Goal: Task Accomplishment & Management: Use online tool/utility

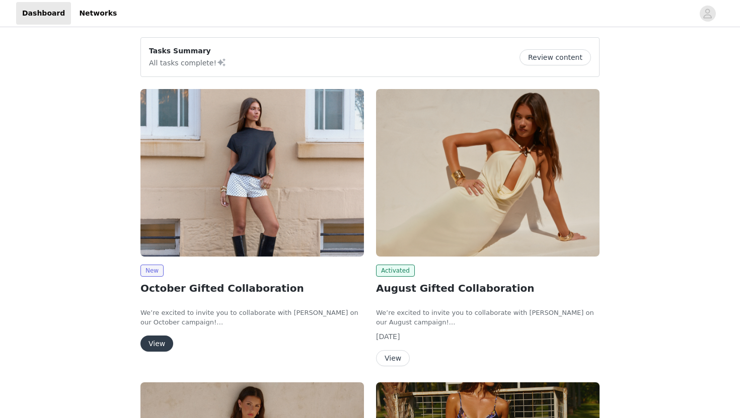
click at [235, 170] on img at bounding box center [251, 173] width 223 height 168
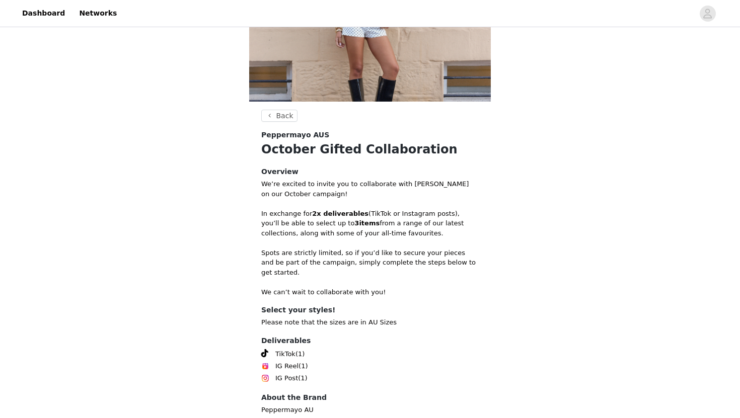
scroll to position [164, 0]
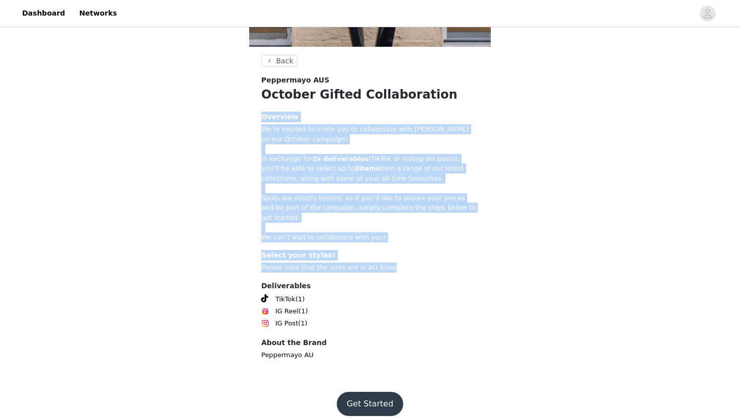
drag, startPoint x: 390, startPoint y: 258, endPoint x: 241, endPoint y: 107, distance: 212.1
click at [241, 107] on div "Back Peppermayo AUS October Gifted Collaboration Overview We’re excited to invi…" at bounding box center [370, 123] width 740 height 514
drag, startPoint x: 249, startPoint y: 120, endPoint x: 412, endPoint y: 257, distance: 213.2
click at [412, 257] on section "Back Peppermayo AUS October Gifted Collaboration Overview We’re excited to invi…" at bounding box center [370, 217] width 242 height 325
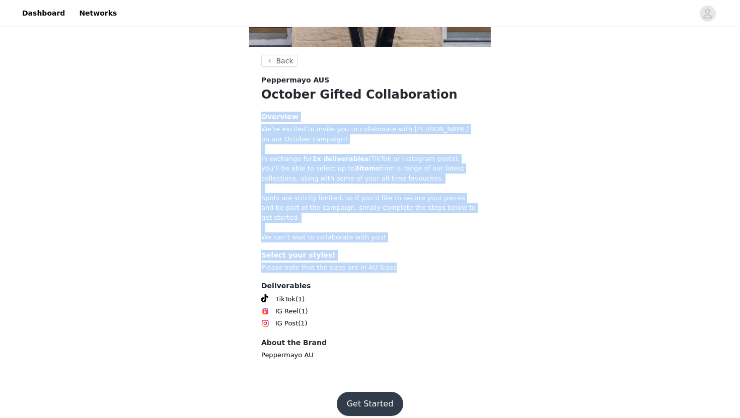
click at [412, 263] on p "Please note that the sizes are in AU Sizes" at bounding box center [369, 268] width 217 height 10
drag, startPoint x: 392, startPoint y: 262, endPoint x: 252, endPoint y: 109, distance: 207.3
click at [252, 109] on section "Back Peppermayo AUS October Gifted Collaboration Overview We’re excited to invi…" at bounding box center [370, 217] width 242 height 325
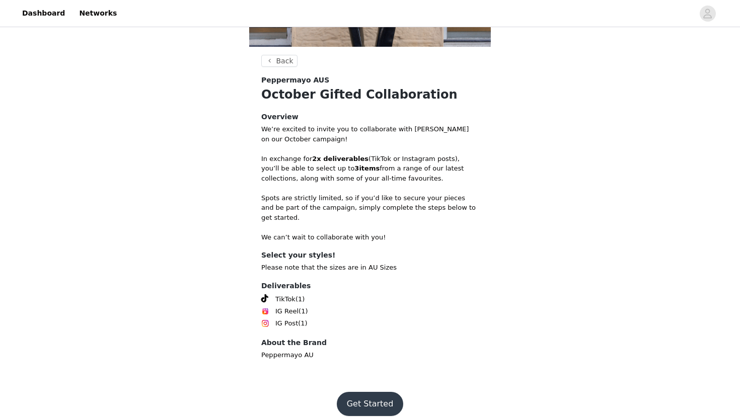
click at [365, 392] on button "Get Started" at bounding box center [370, 404] width 67 height 24
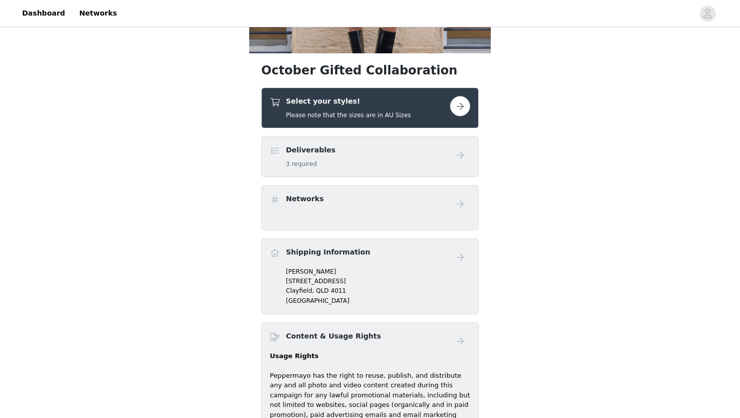
scroll to position [155, 0]
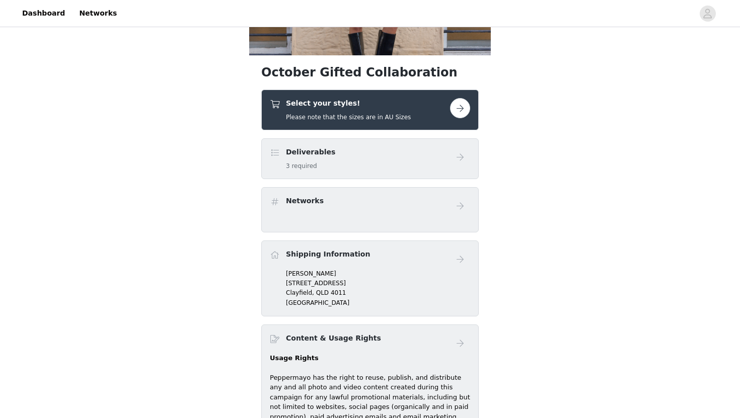
click at [464, 106] on button "button" at bounding box center [460, 108] width 20 height 20
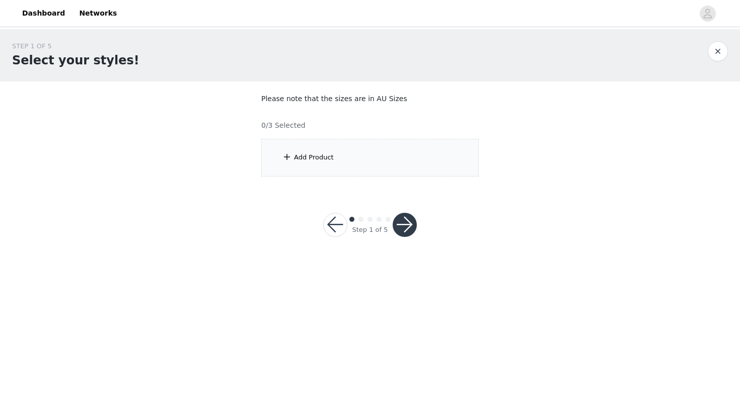
click at [312, 150] on div "Add Product" at bounding box center [369, 158] width 217 height 38
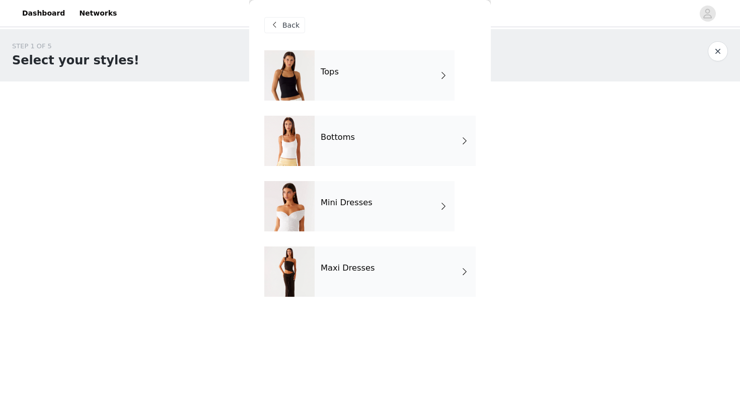
click at [349, 141] on h4 "Bottoms" at bounding box center [338, 137] width 34 height 9
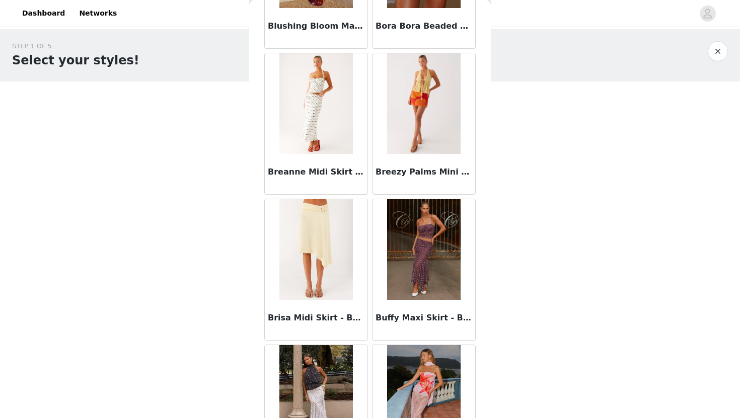
scroll to position [1122, 0]
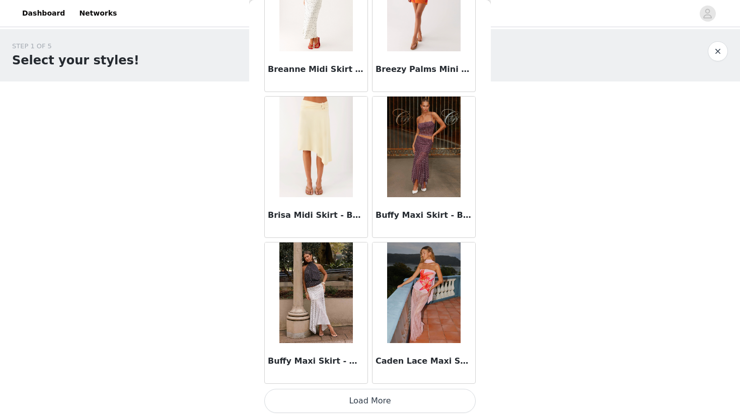
click at [363, 398] on button "Load More" at bounding box center [369, 401] width 211 height 24
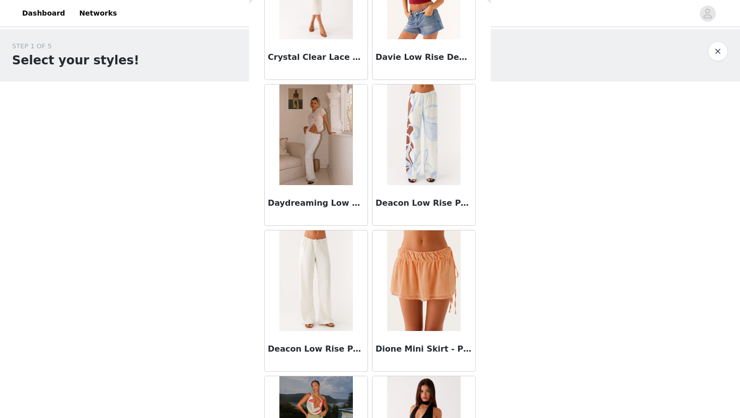
scroll to position [2582, 0]
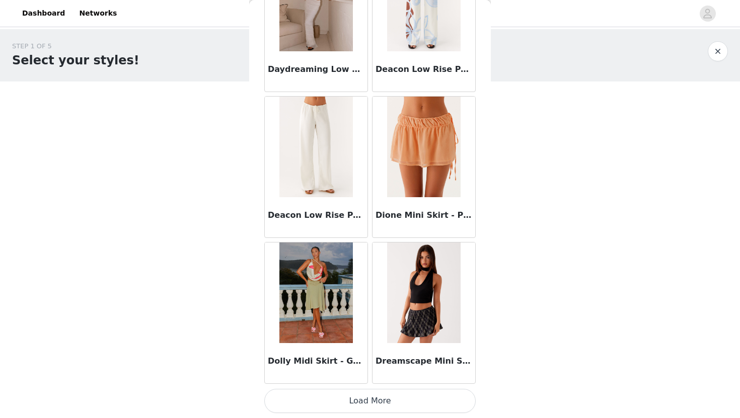
click at [375, 398] on button "Load More" at bounding box center [369, 401] width 211 height 24
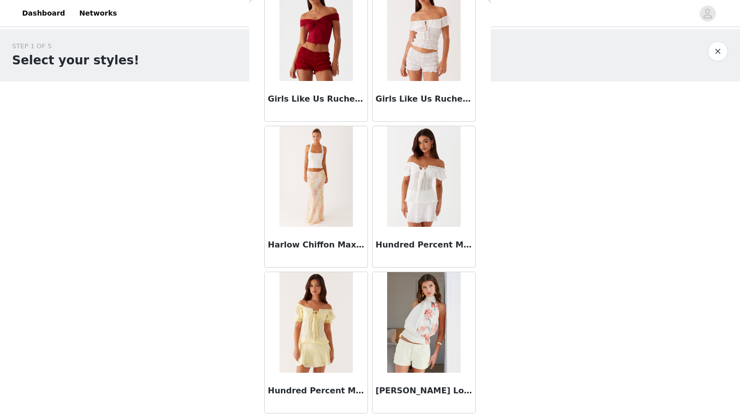
scroll to position [4041, 0]
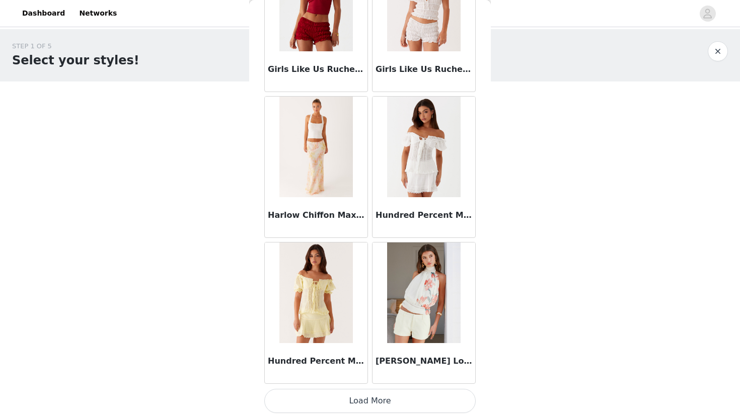
click at [370, 397] on button "Load More" at bounding box center [369, 401] width 211 height 24
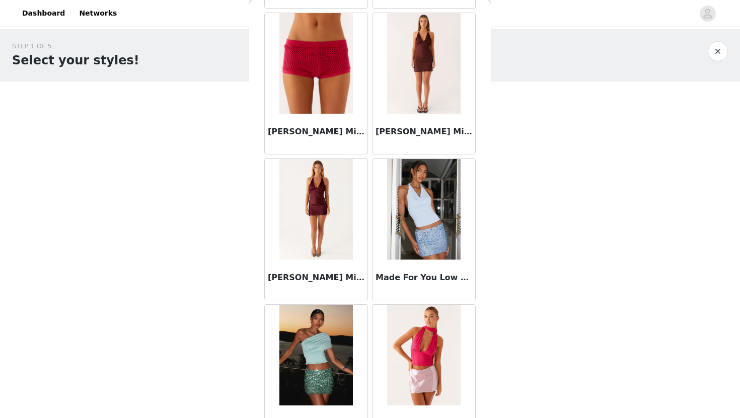
scroll to position [5501, 0]
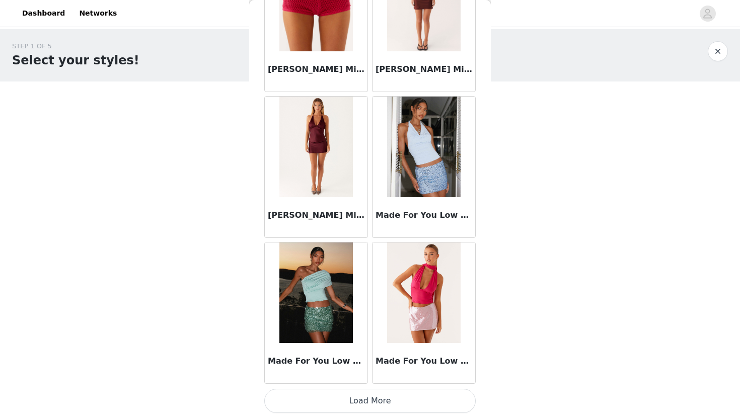
click at [358, 398] on button "Load More" at bounding box center [369, 401] width 211 height 24
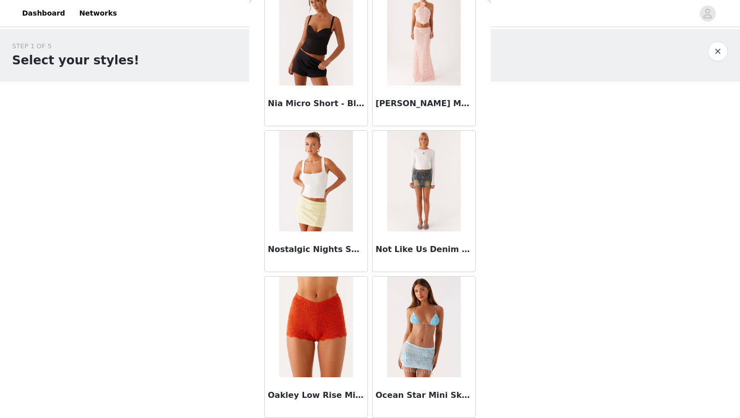
scroll to position [6960, 0]
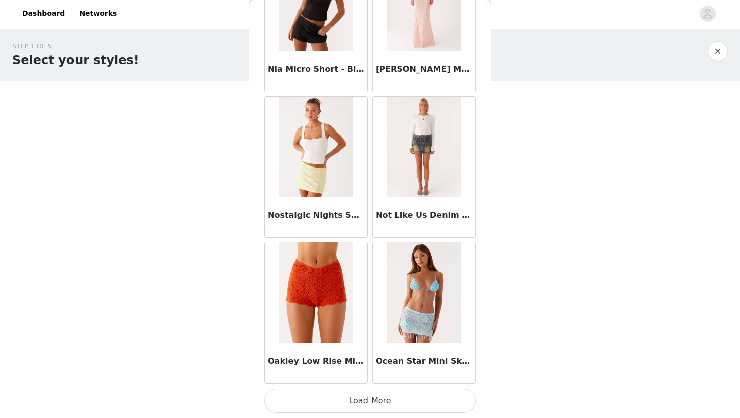
click at [396, 392] on button "Load More" at bounding box center [369, 401] width 211 height 24
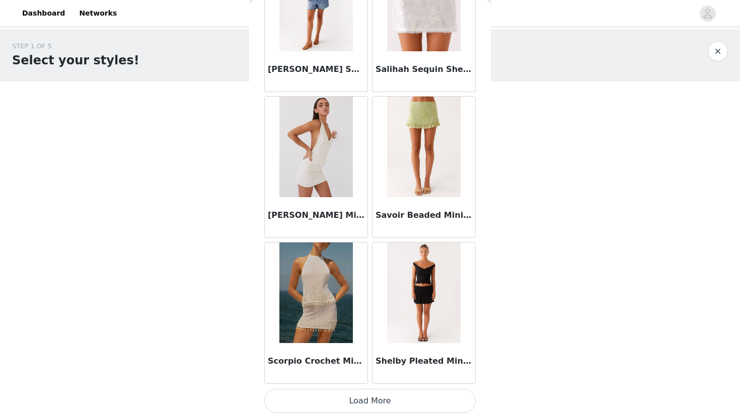
scroll to position [8419, 0]
click at [374, 405] on button "Load More" at bounding box center [369, 402] width 211 height 24
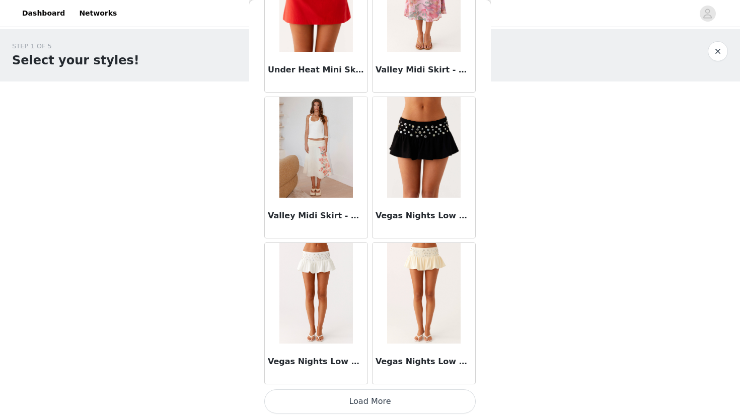
scroll to position [9880, 0]
click at [362, 406] on button "Load More" at bounding box center [369, 401] width 211 height 24
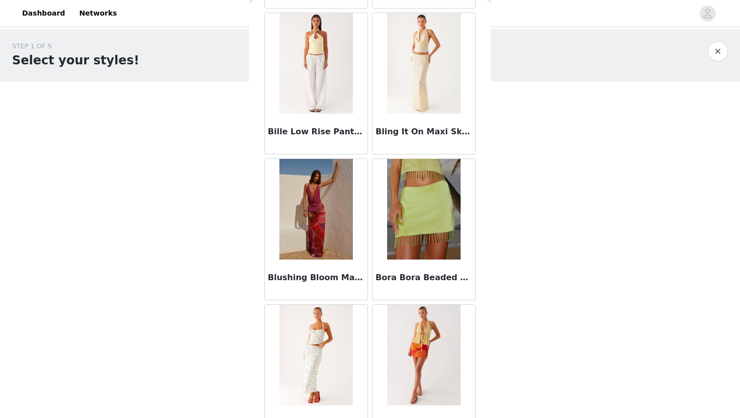
scroll to position [0, 0]
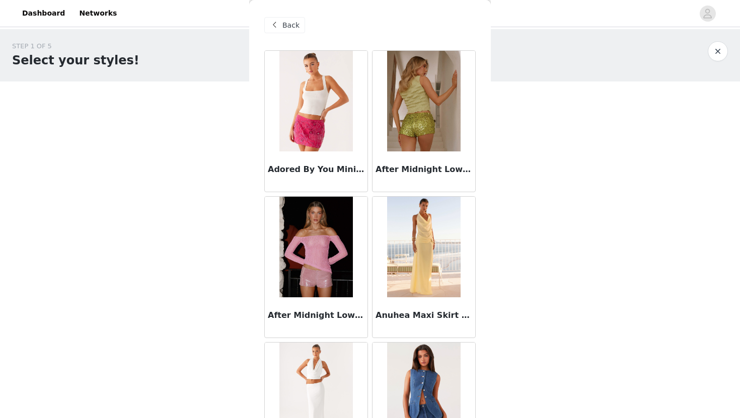
click at [282, 22] on span "Back" at bounding box center [290, 25] width 17 height 11
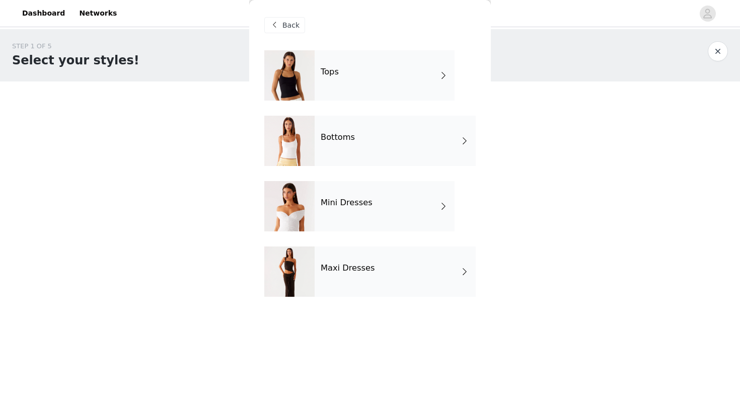
click at [324, 215] on div "Mini Dresses" at bounding box center [385, 206] width 140 height 50
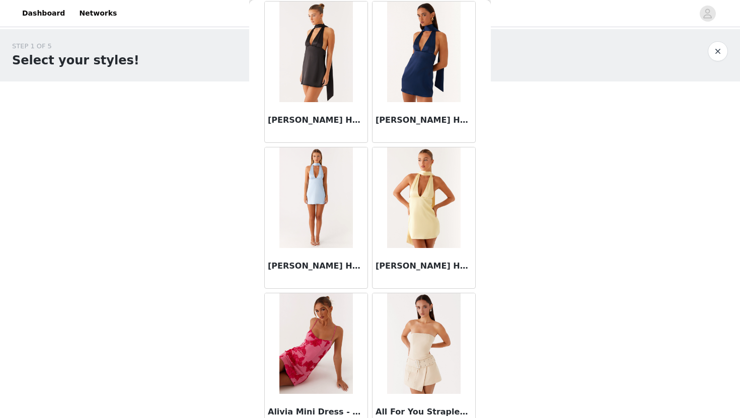
scroll to position [1122, 0]
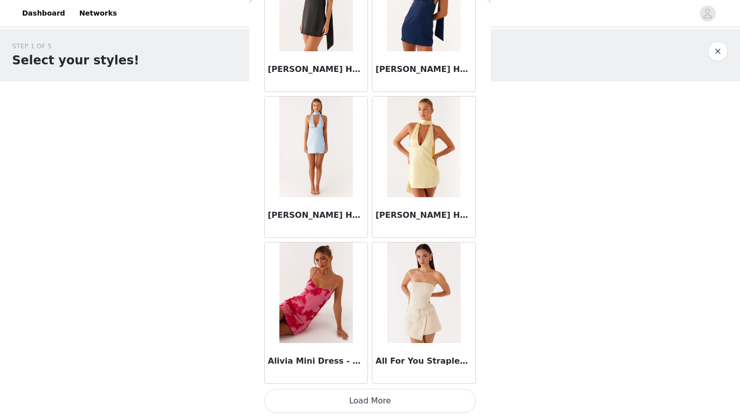
click at [363, 401] on button "Load More" at bounding box center [369, 401] width 211 height 24
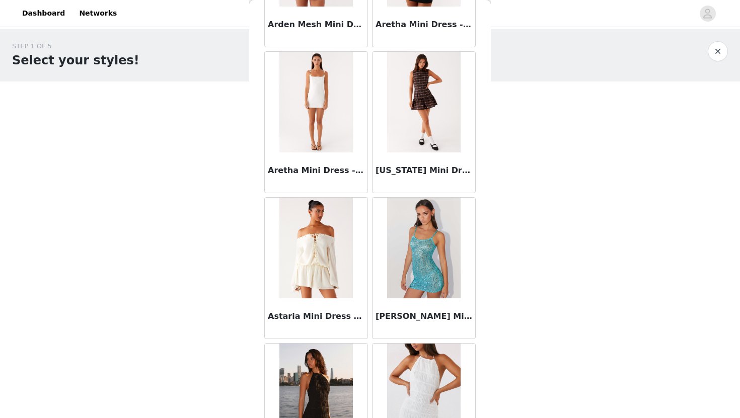
scroll to position [2582, 0]
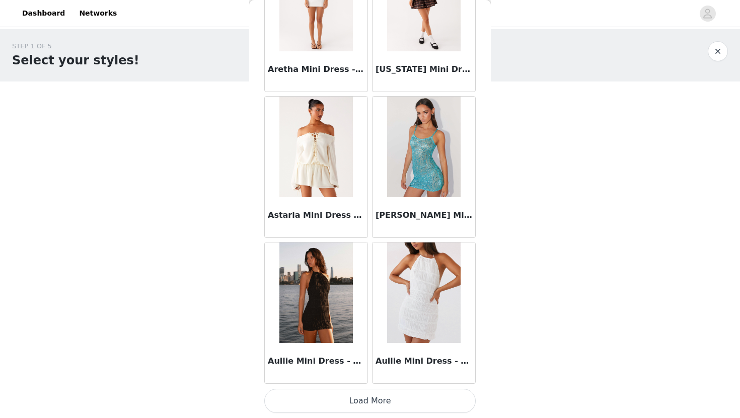
click at [370, 395] on button "Load More" at bounding box center [369, 401] width 211 height 24
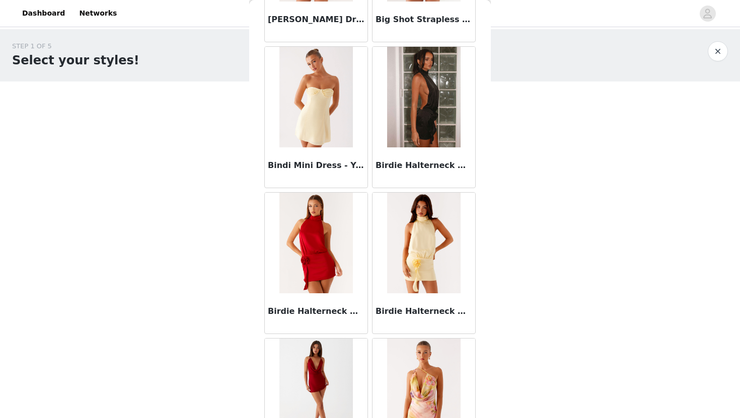
scroll to position [4041, 0]
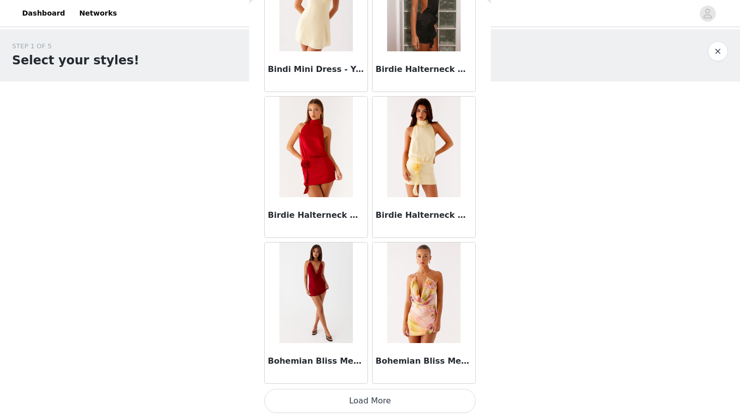
click at [377, 397] on button "Load More" at bounding box center [369, 401] width 211 height 24
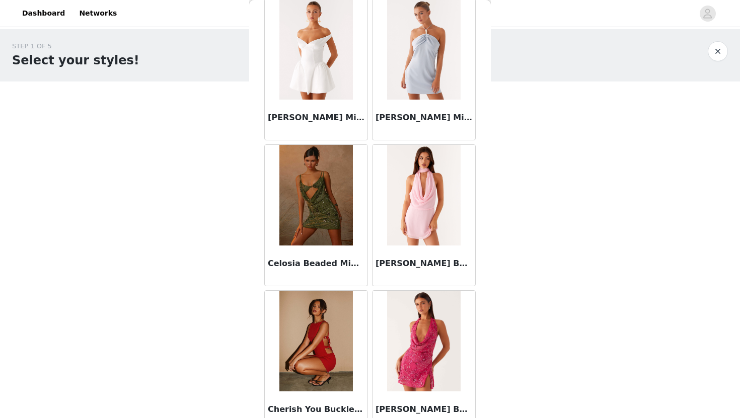
scroll to position [5501, 0]
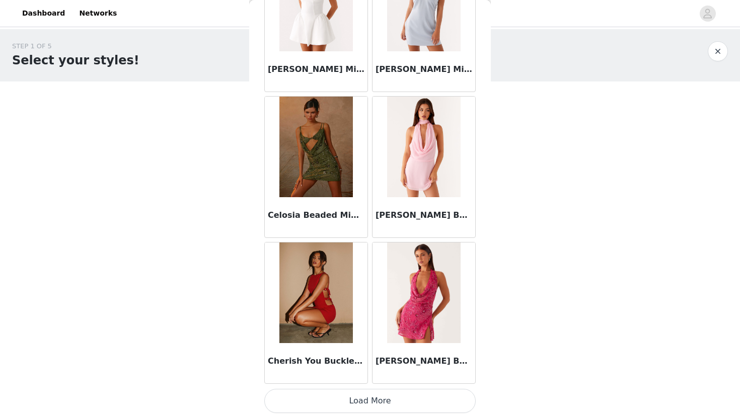
click at [387, 392] on button "Load More" at bounding box center [369, 401] width 211 height 24
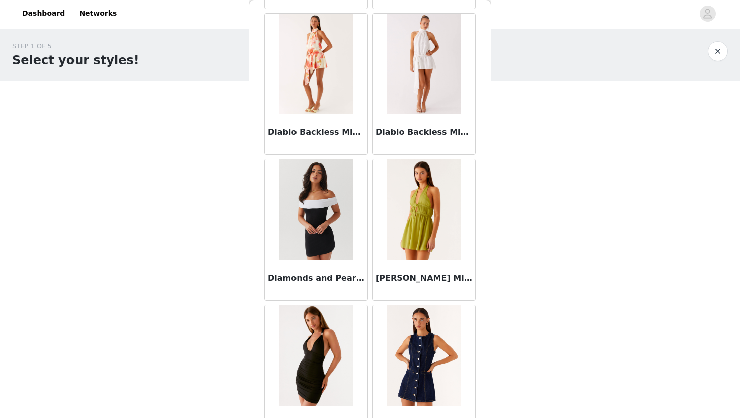
scroll to position [6960, 0]
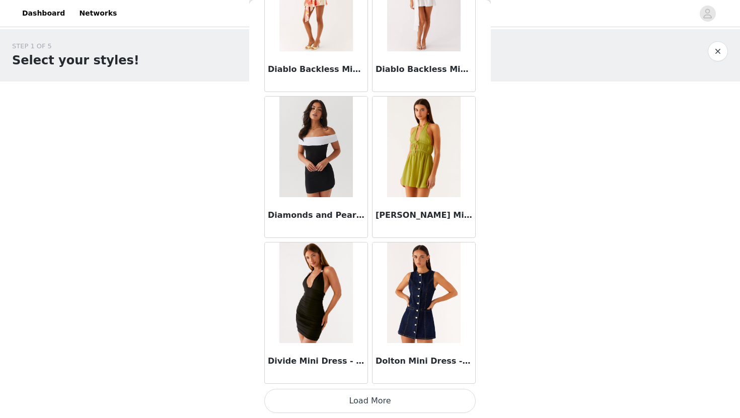
click at [375, 400] on button "Load More" at bounding box center [369, 401] width 211 height 24
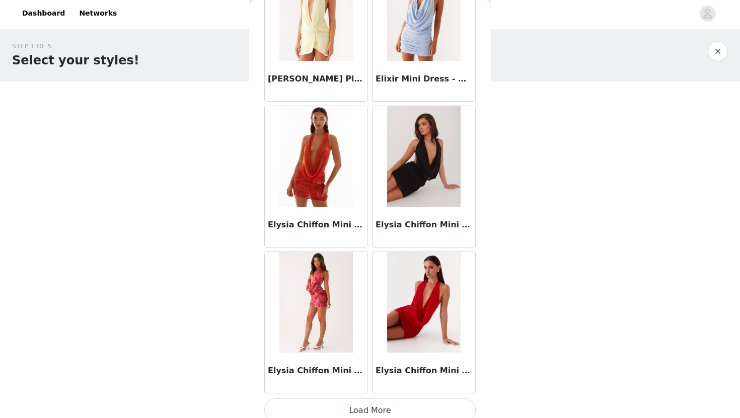
scroll to position [8420, 0]
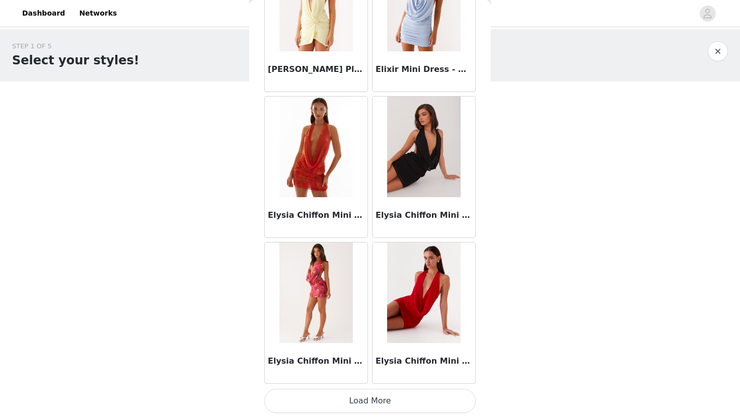
click at [371, 402] on button "Load More" at bounding box center [369, 401] width 211 height 24
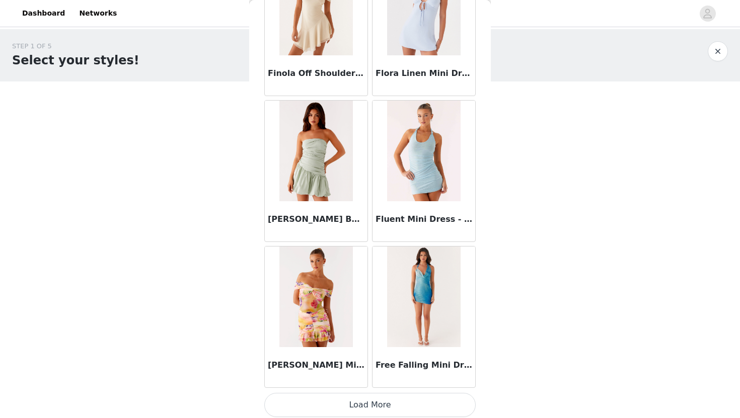
scroll to position [9880, 0]
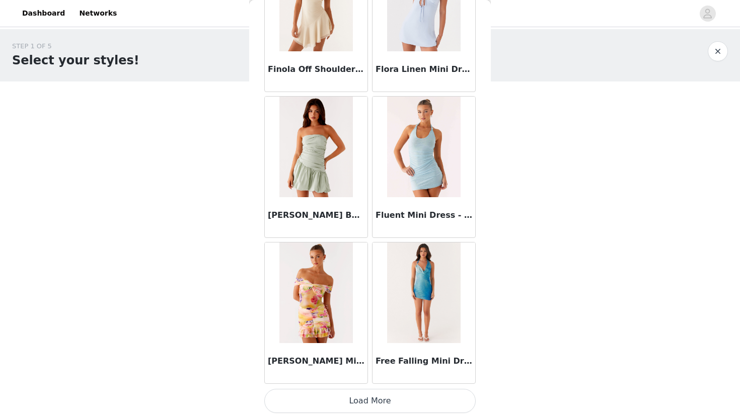
click at [356, 401] on button "Load More" at bounding box center [369, 401] width 211 height 24
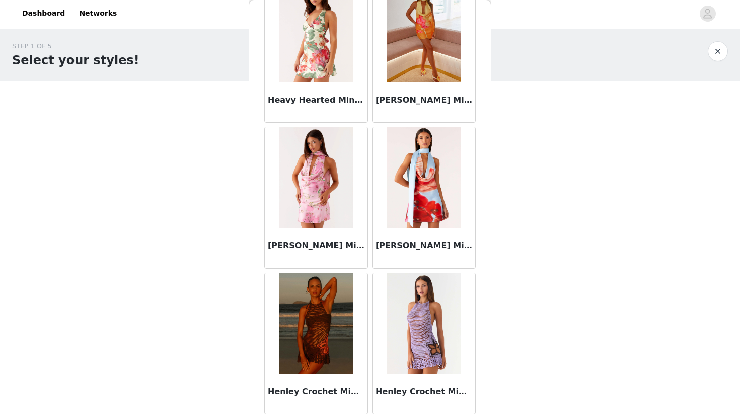
scroll to position [11339, 0]
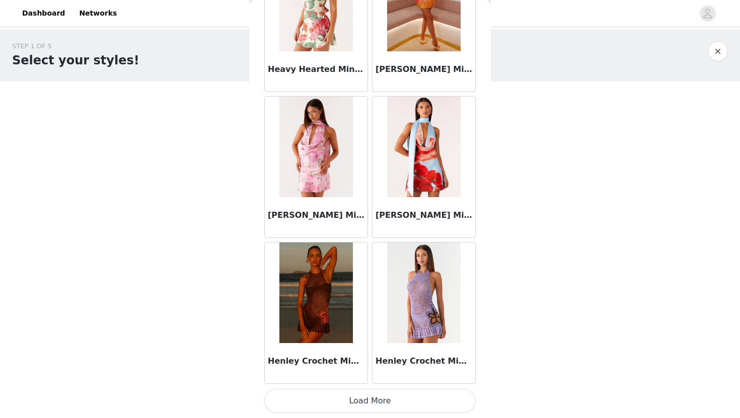
click at [396, 403] on button "Load More" at bounding box center [369, 401] width 211 height 24
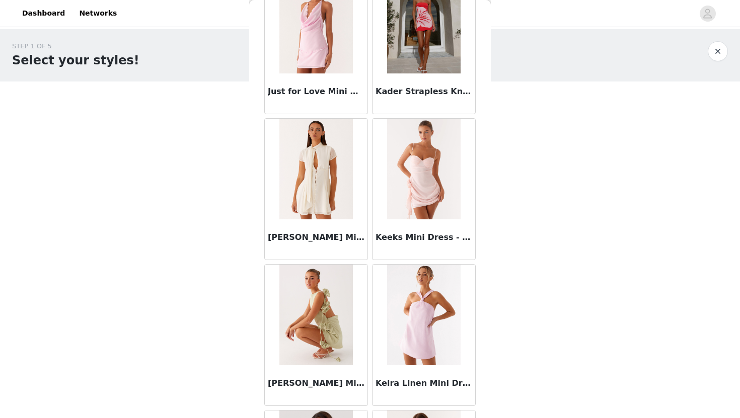
scroll to position [12799, 0]
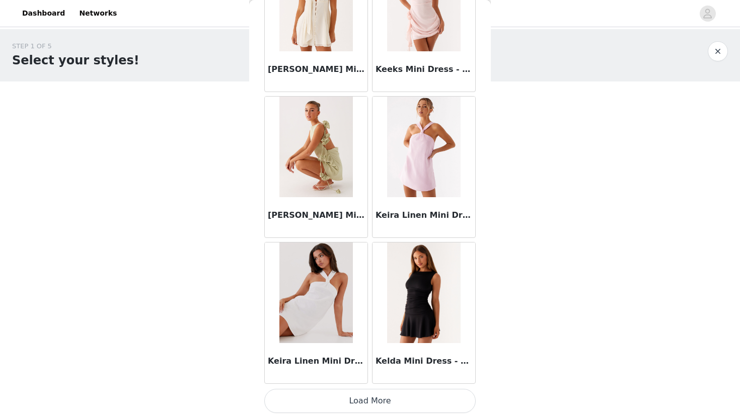
click at [372, 401] on button "Load More" at bounding box center [369, 401] width 211 height 24
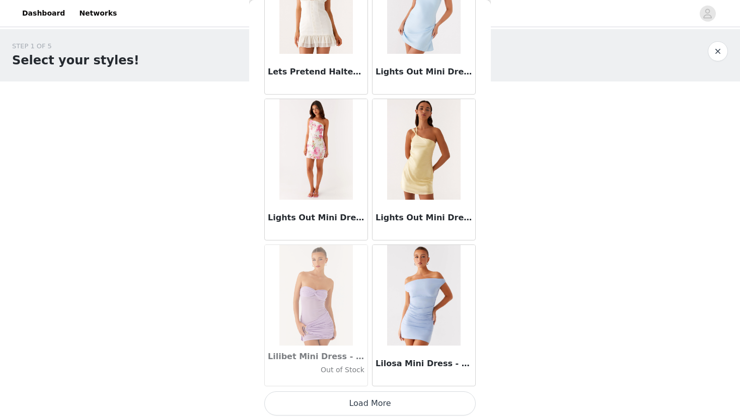
scroll to position [14258, 0]
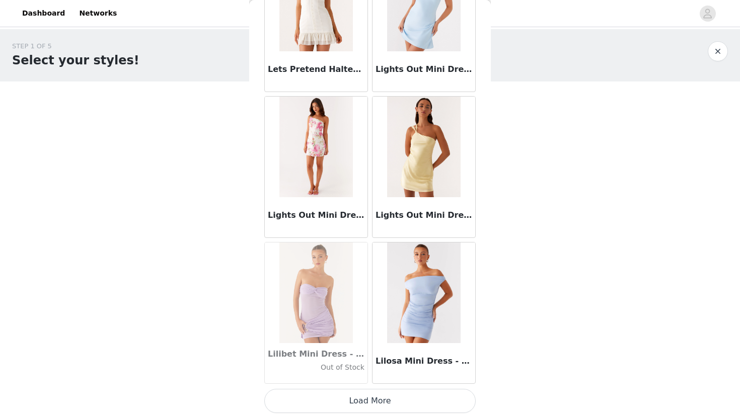
click at [375, 400] on button "Load More" at bounding box center [369, 401] width 211 height 24
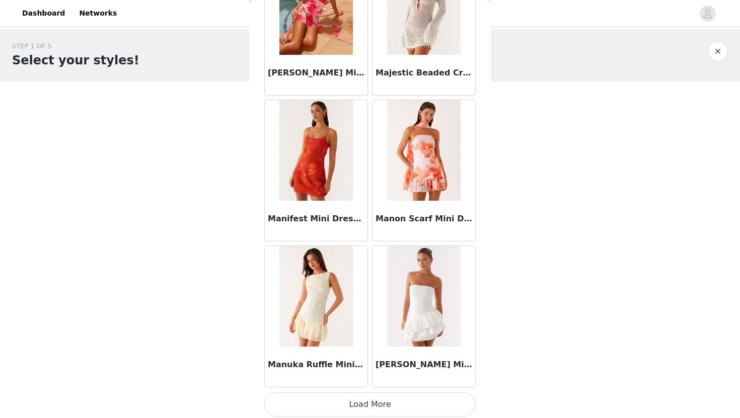
scroll to position [15718, 0]
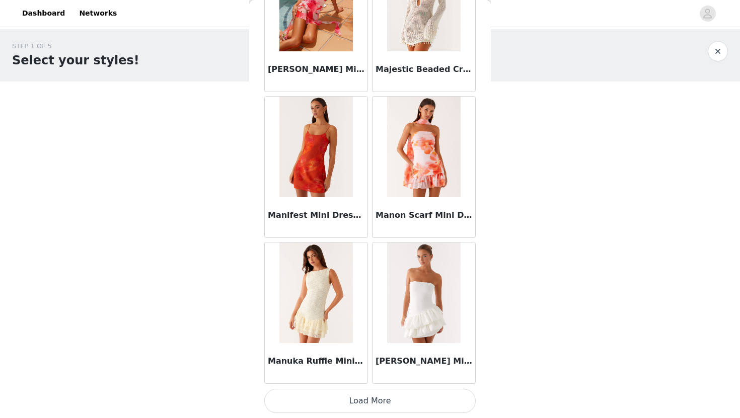
click at [396, 401] on button "Load More" at bounding box center [369, 401] width 211 height 24
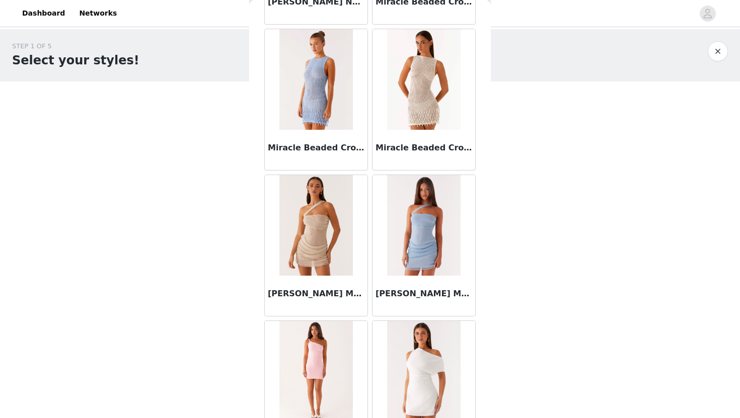
scroll to position [17178, 0]
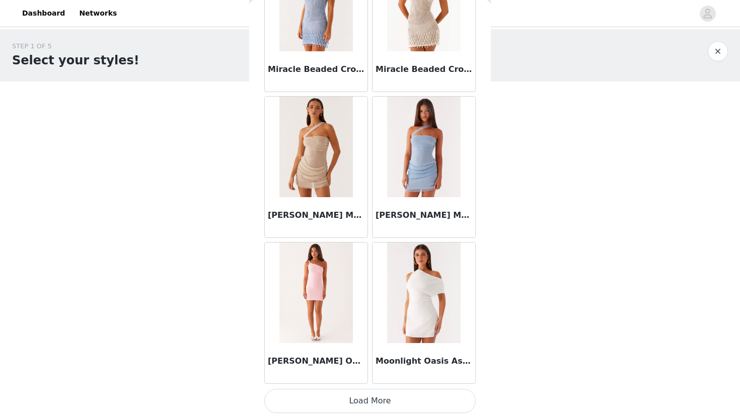
click at [378, 405] on button "Load More" at bounding box center [369, 401] width 211 height 24
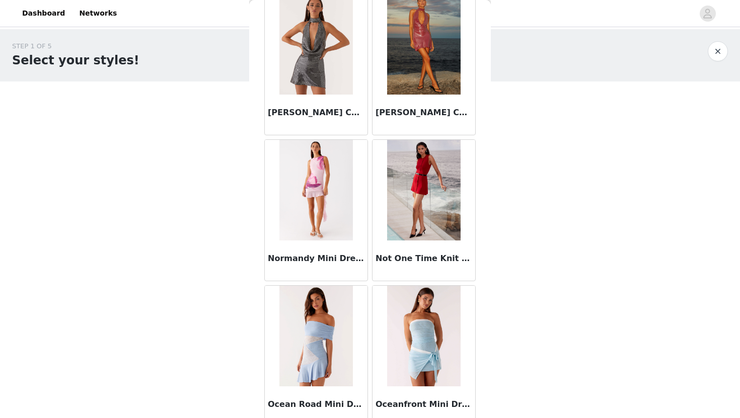
scroll to position [18637, 0]
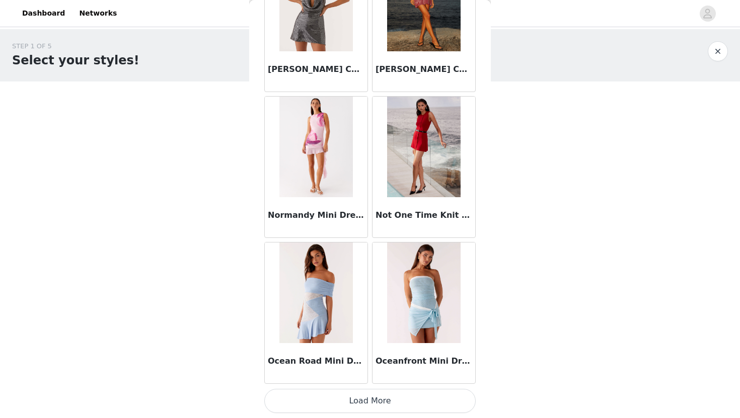
click at [348, 393] on button "Load More" at bounding box center [369, 401] width 211 height 24
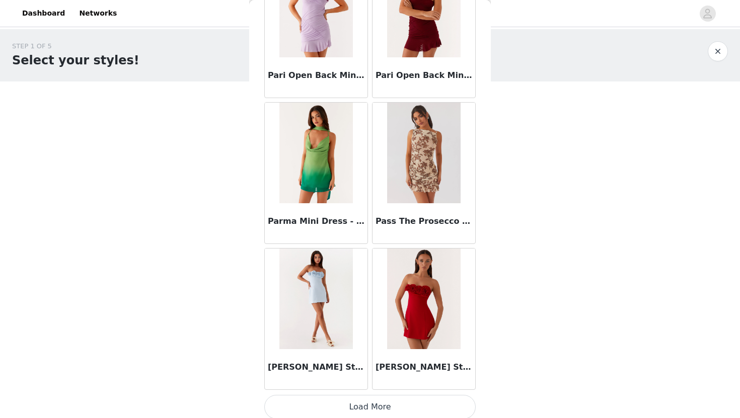
scroll to position [20097, 0]
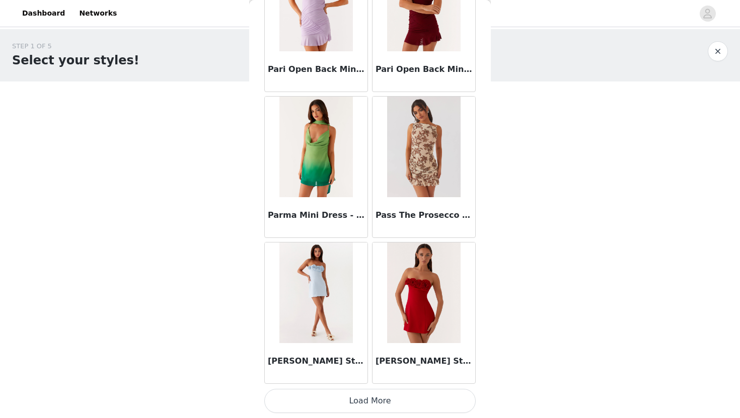
click at [342, 407] on button "Load More" at bounding box center [369, 401] width 211 height 24
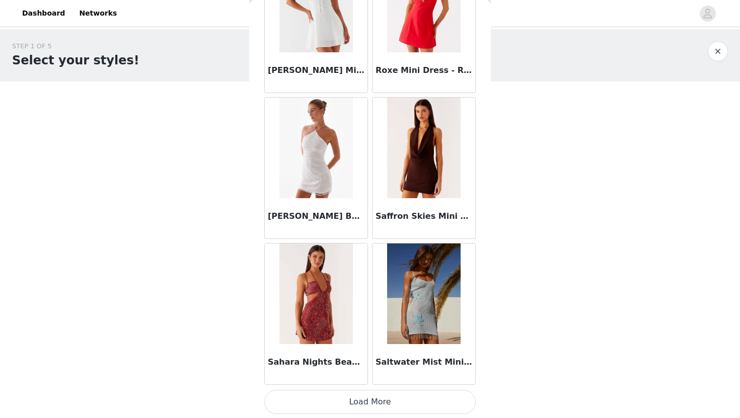
scroll to position [21557, 0]
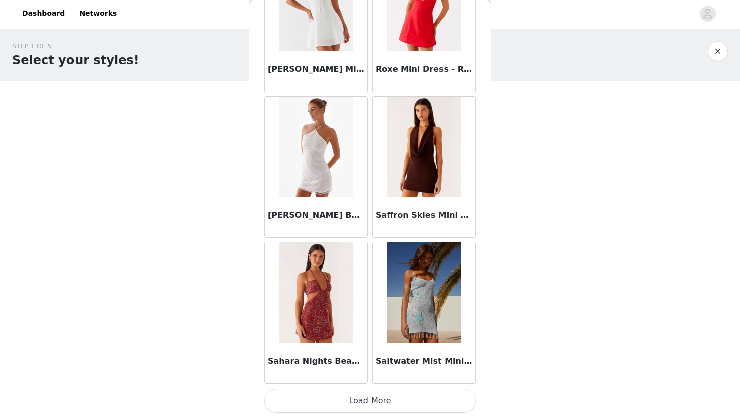
click at [336, 402] on button "Load More" at bounding box center [369, 401] width 211 height 24
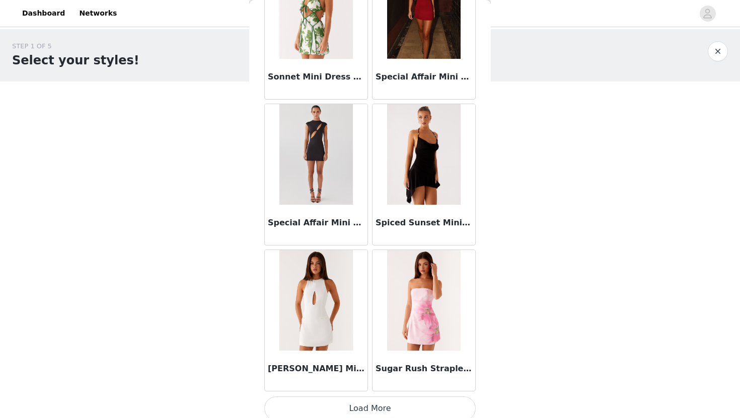
scroll to position [23016, 0]
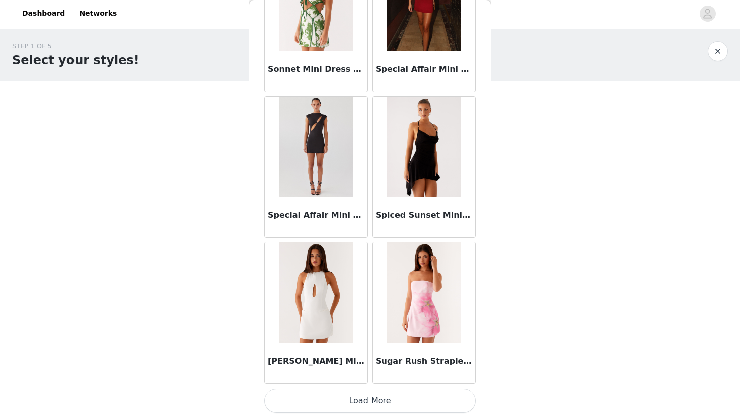
click at [360, 398] on button "Load More" at bounding box center [369, 401] width 211 height 24
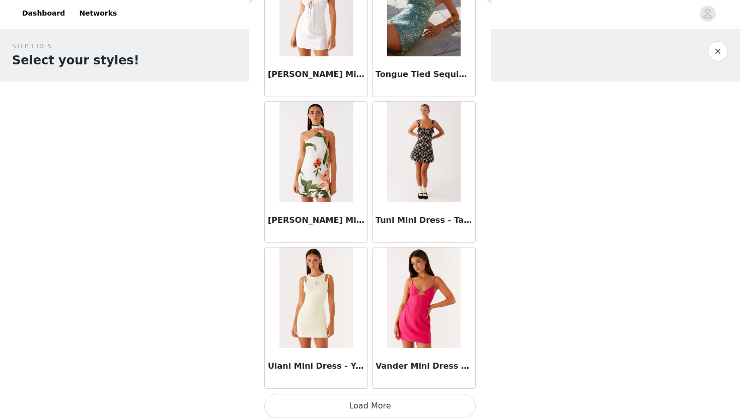
scroll to position [24476, 0]
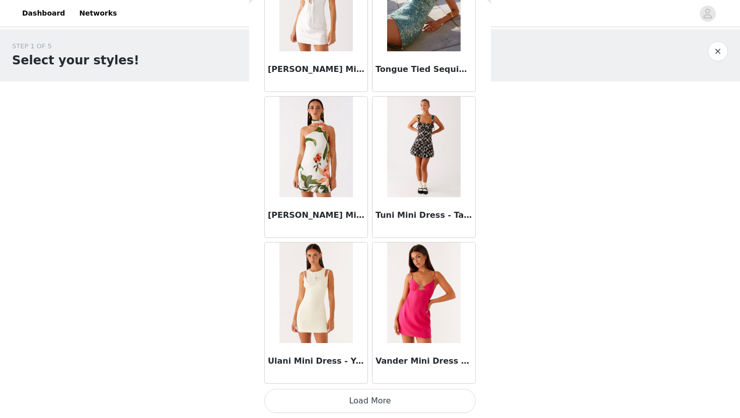
click at [380, 402] on button "Load More" at bounding box center [369, 401] width 211 height 24
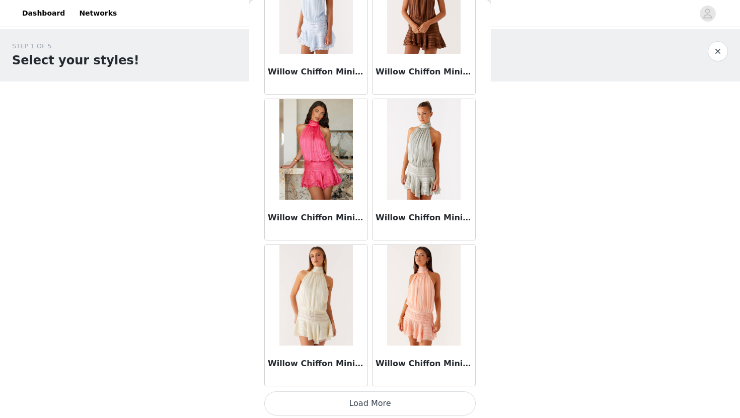
scroll to position [25935, 0]
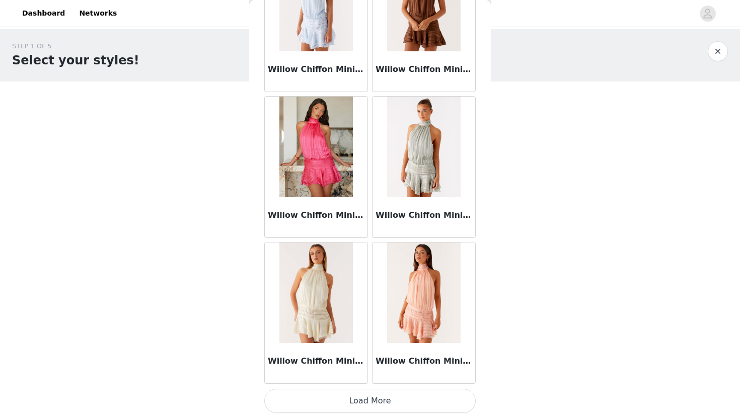
click at [370, 403] on button "Load More" at bounding box center [369, 401] width 211 height 24
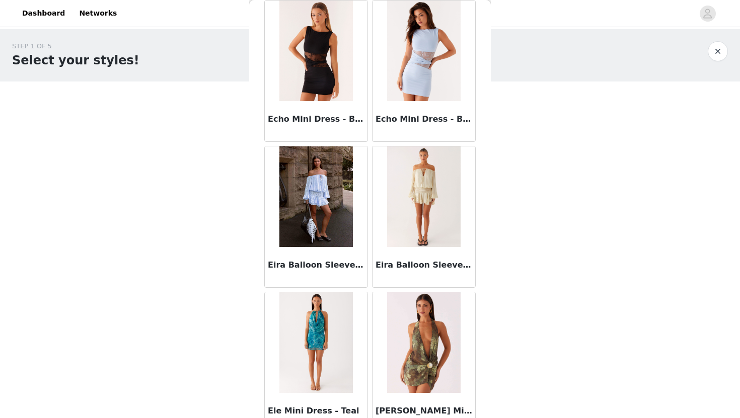
scroll to position [6662, 0]
